Goal: Connect with others: Participate in discussion

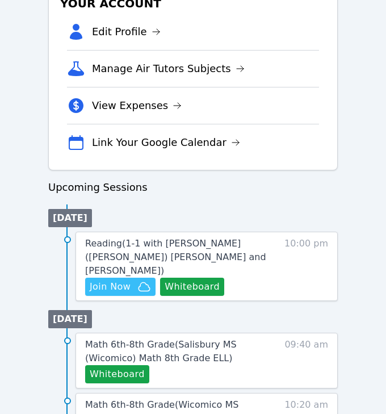
scroll to position [390, 0]
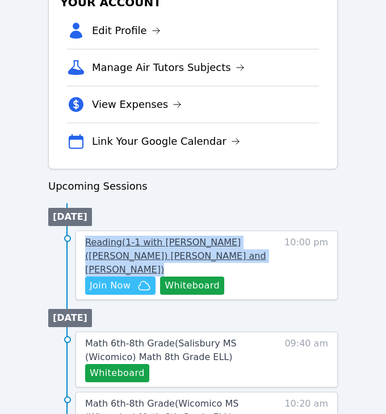
click at [115, 242] on span "Reading ( 1-1 with [PERSON_NAME] ([PERSON_NAME]) [PERSON_NAME] and [PERSON_NAME…" at bounding box center [175, 256] width 181 height 38
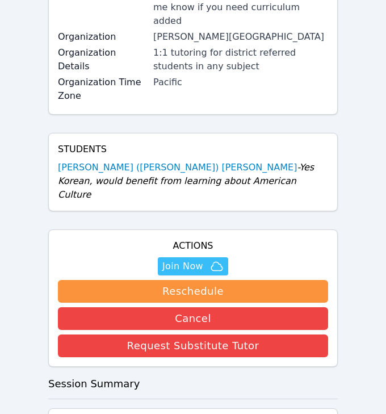
scroll to position [264, 0]
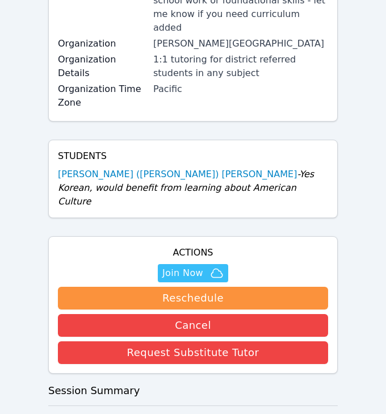
click at [81, 167] on link "[PERSON_NAME] ([PERSON_NAME]) [PERSON_NAME]" at bounding box center [177, 174] width 239 height 14
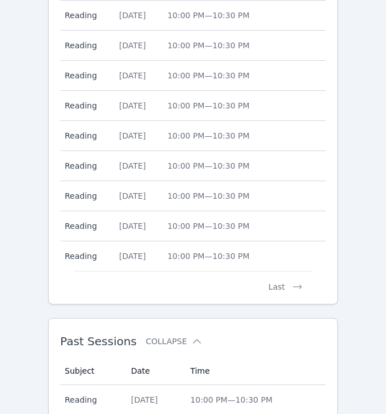
scroll to position [682, 0]
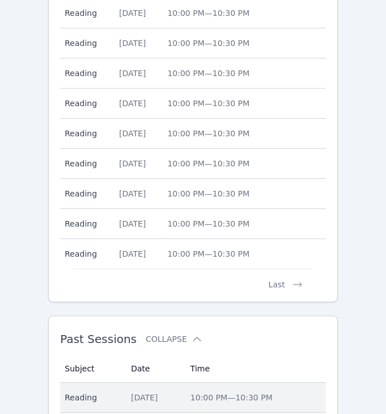
click at [154, 391] on div "[DATE]" at bounding box center [154, 396] width 46 height 11
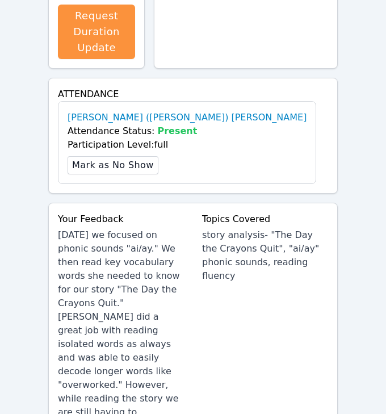
scroll to position [811, 0]
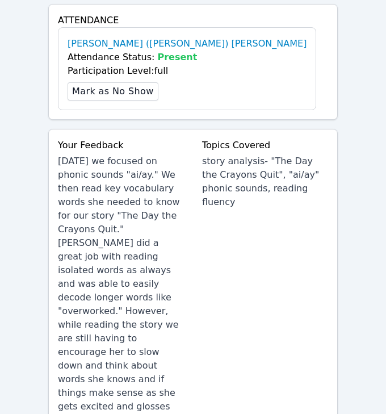
scroll to position [0, 0]
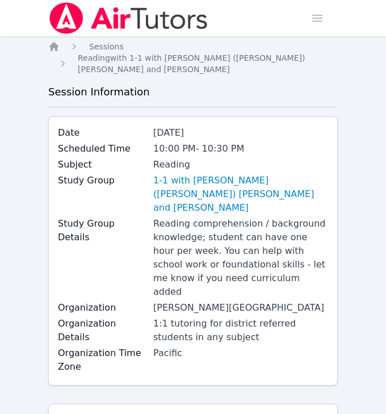
click at [72, 4] on img at bounding box center [128, 18] width 161 height 32
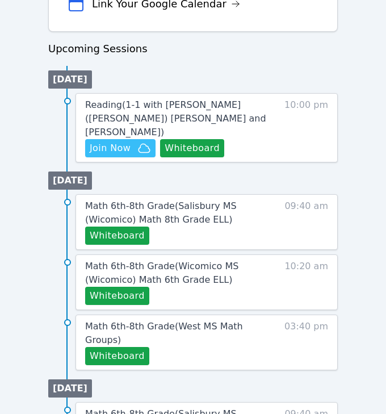
scroll to position [526, 0]
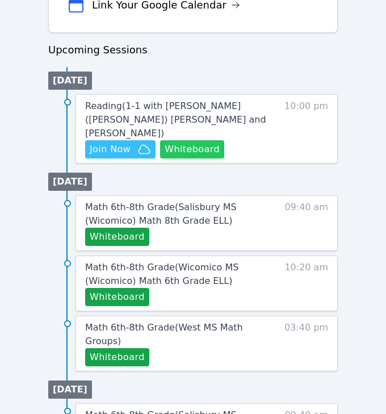
click at [180, 140] on button "Whiteboard" at bounding box center [192, 149] width 64 height 18
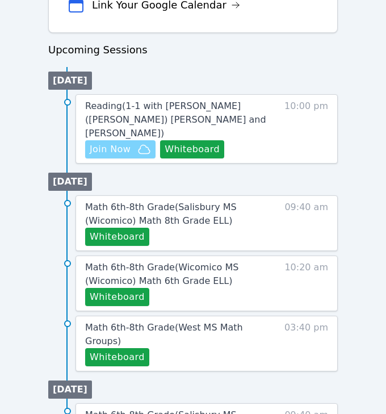
click at [116, 142] on span "Join Now" at bounding box center [110, 149] width 41 height 14
